Goal: Information Seeking & Learning: Find specific fact

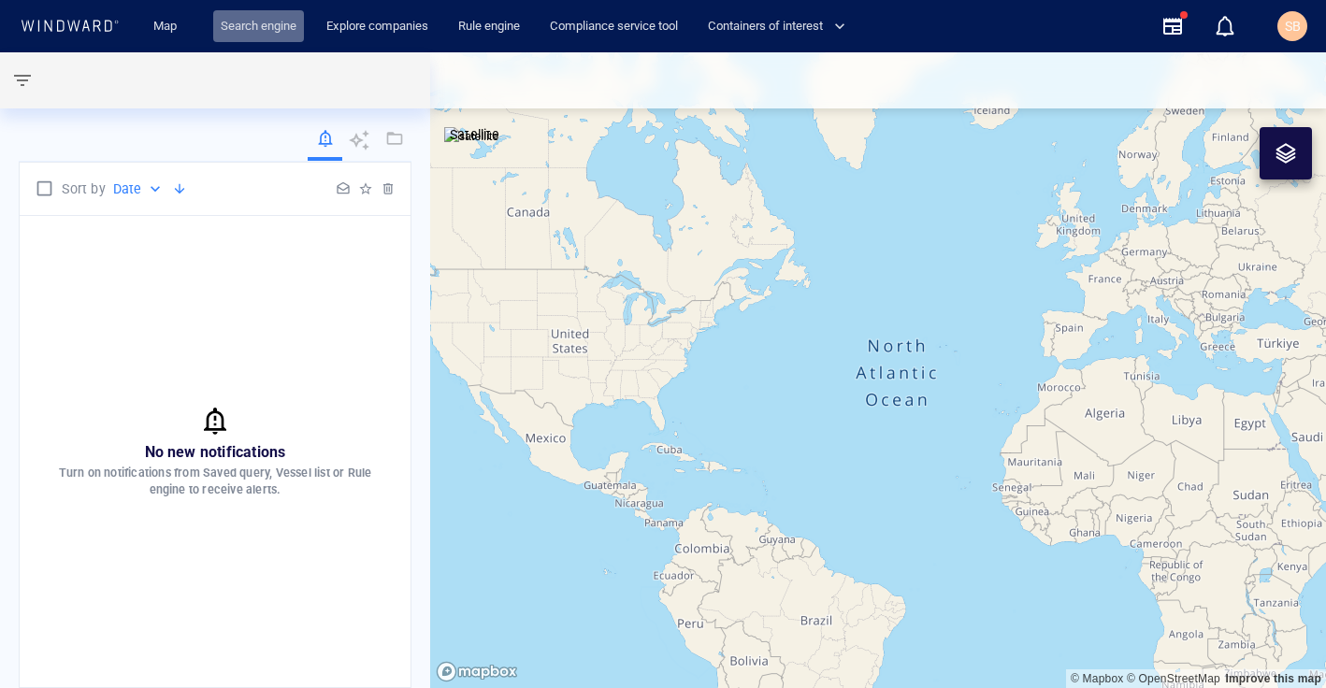
click at [265, 21] on link "Search engine" at bounding box center [258, 26] width 91 height 33
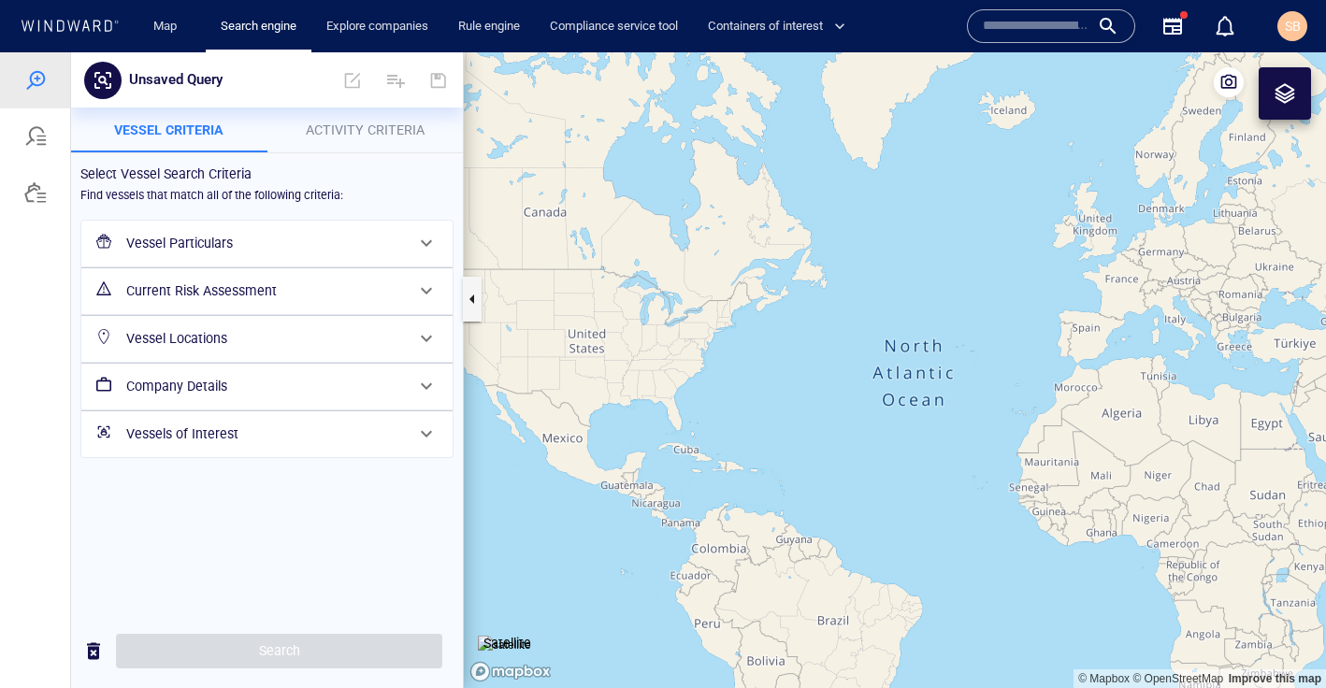
click at [229, 236] on h6 "Vessel Particulars" at bounding box center [265, 243] width 278 height 23
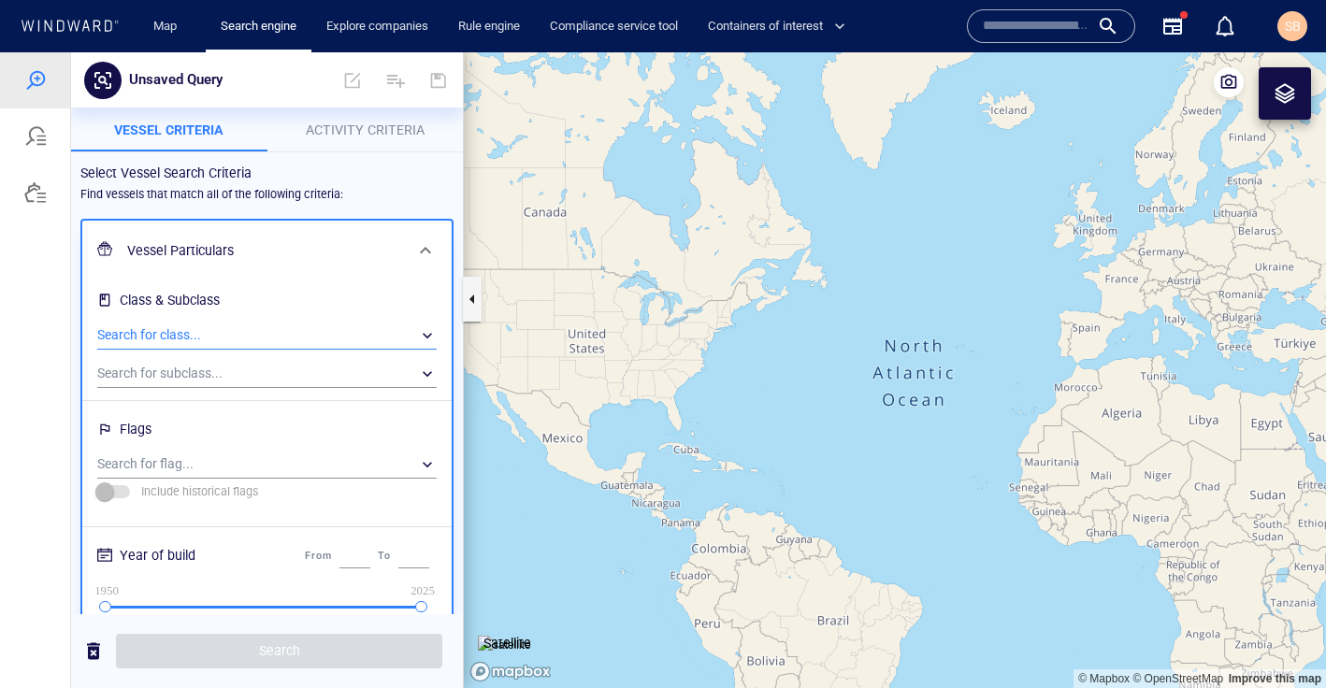
click at [205, 331] on div "​" at bounding box center [266, 336] width 339 height 28
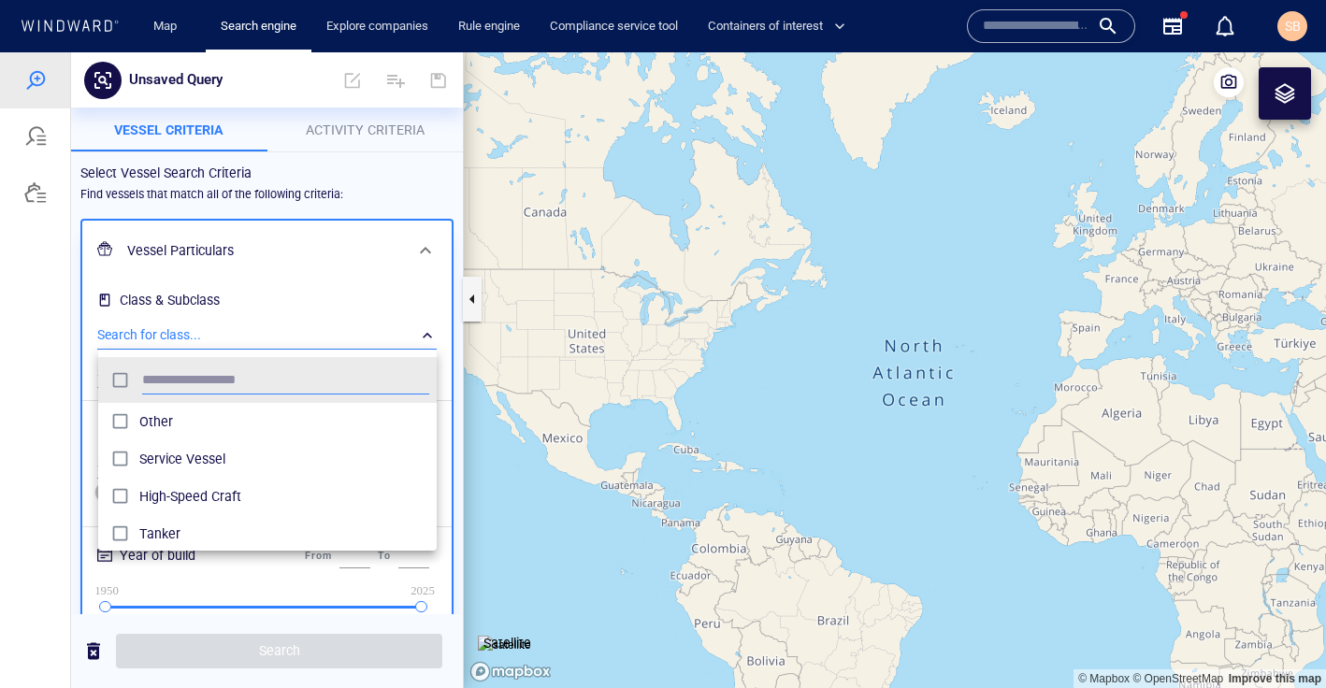
scroll to position [186, 338]
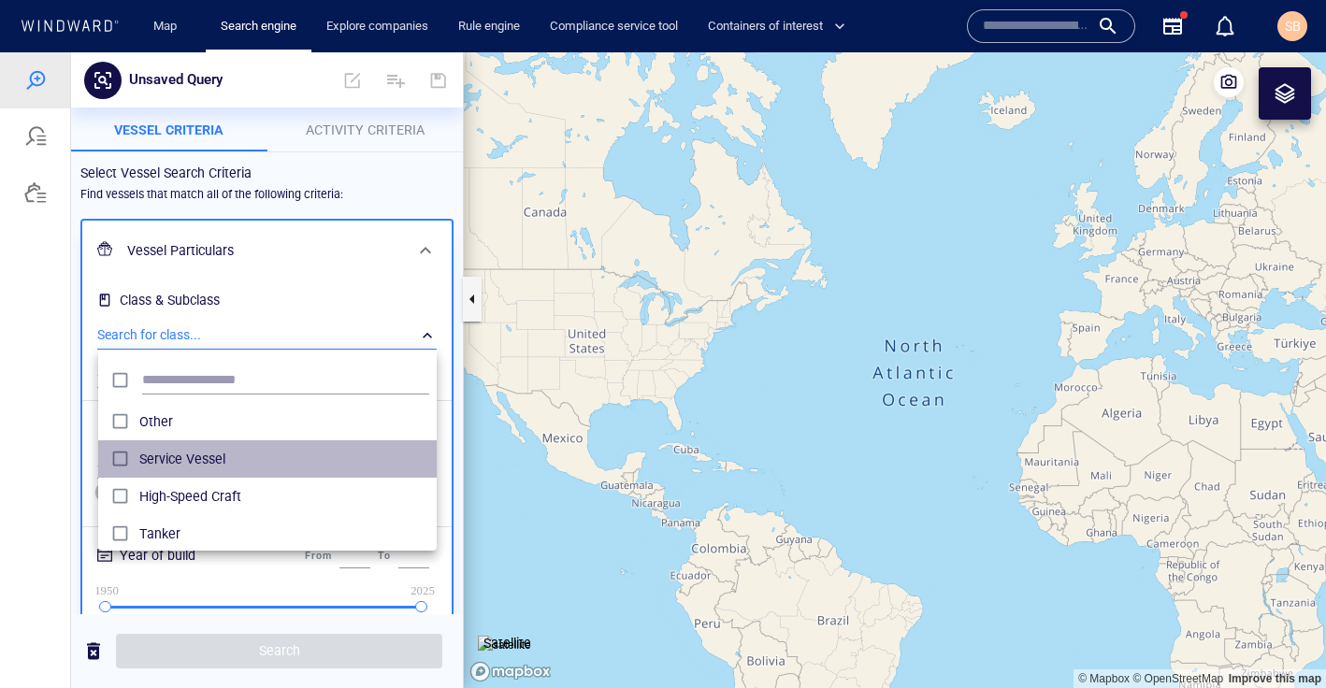
click at [224, 451] on span "Service Vessel" at bounding box center [284, 459] width 290 height 22
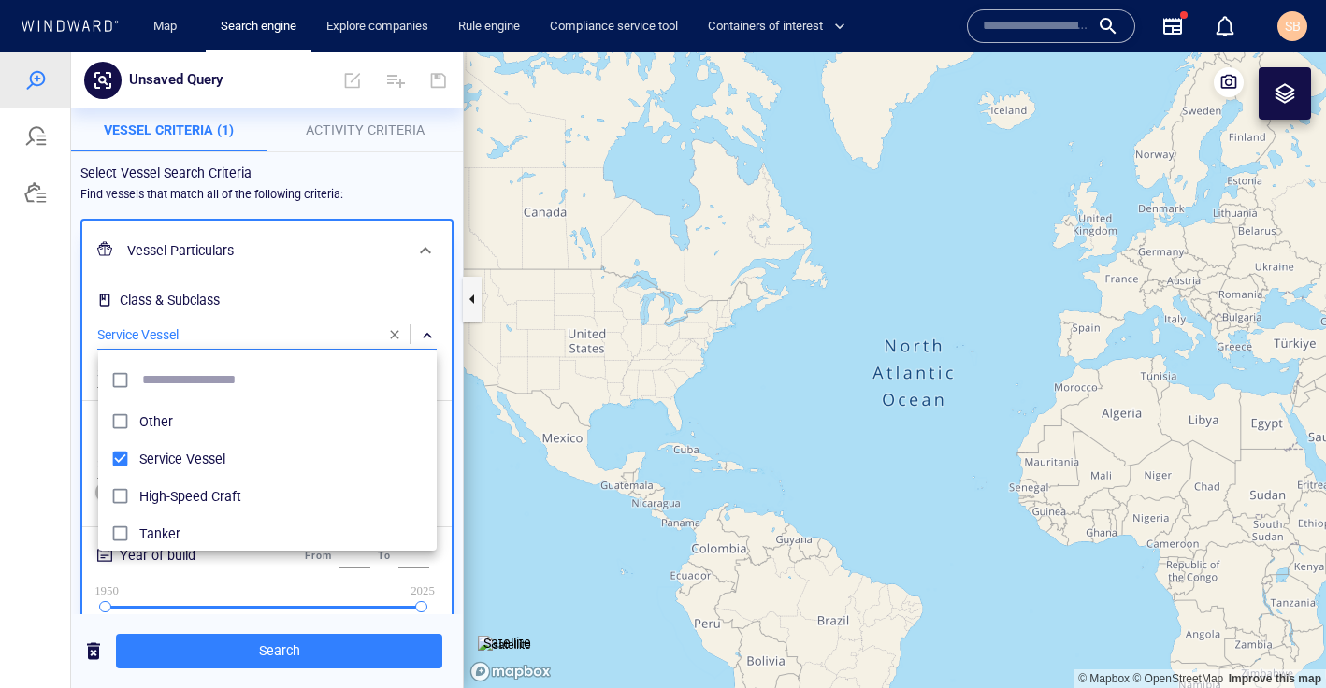
click at [251, 637] on div at bounding box center [663, 370] width 1326 height 636
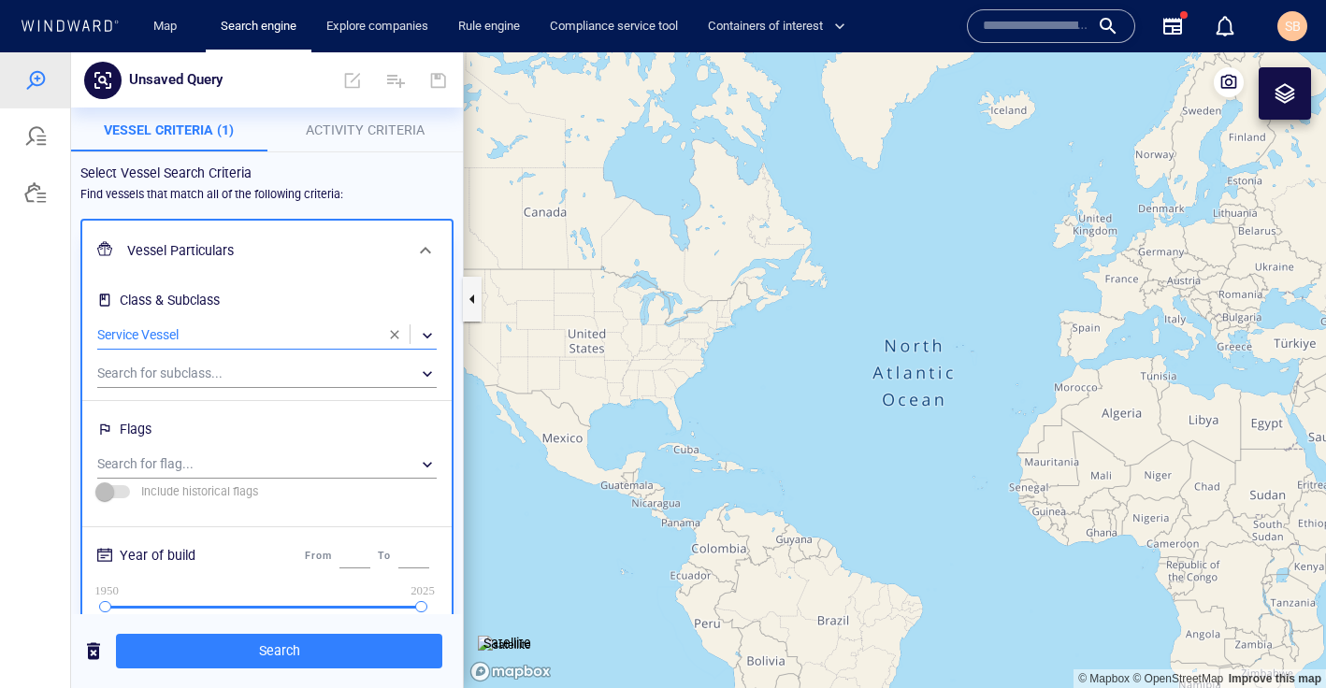
click at [261, 668] on div "Search" at bounding box center [267, 651] width 392 height 46
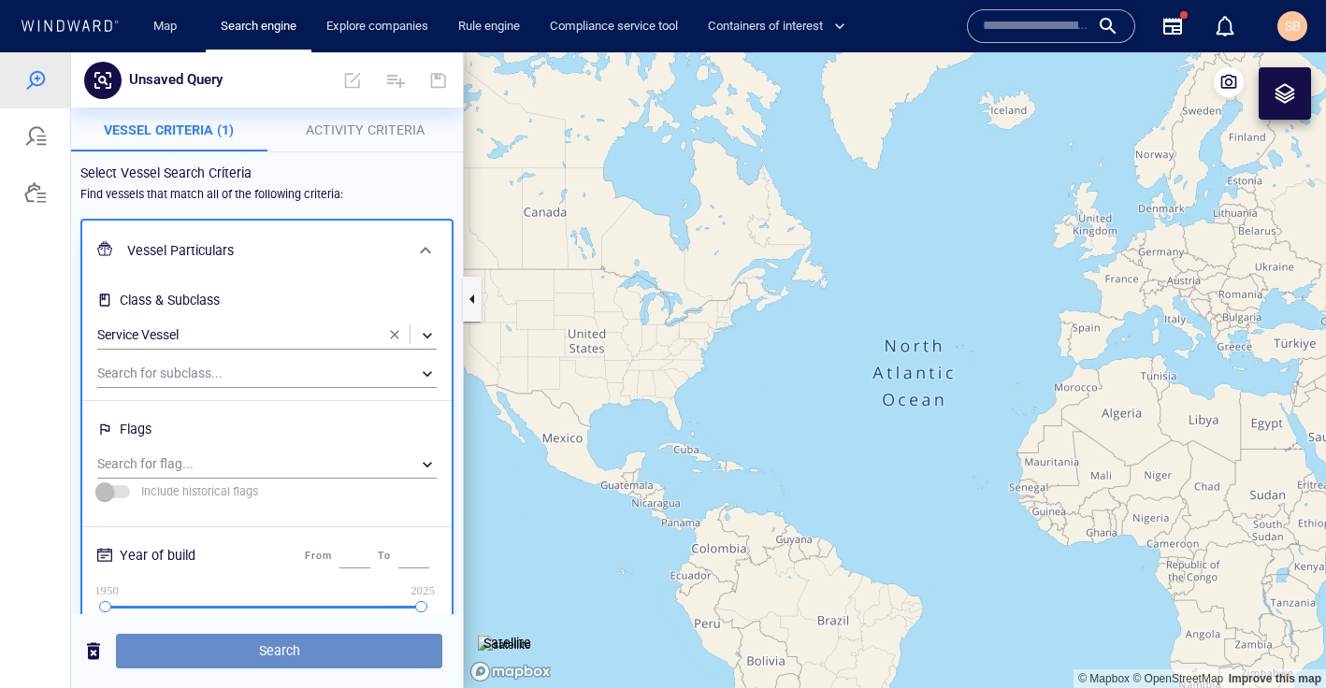
click at [265, 639] on span "Search" at bounding box center [279, 650] width 296 height 23
